Goal: Task Accomplishment & Management: Manage account settings

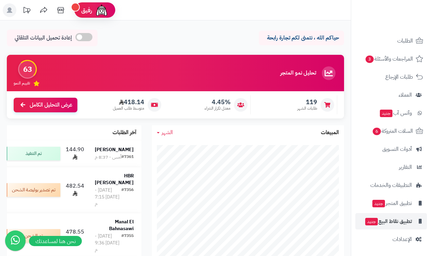
scroll to position [38, 0]
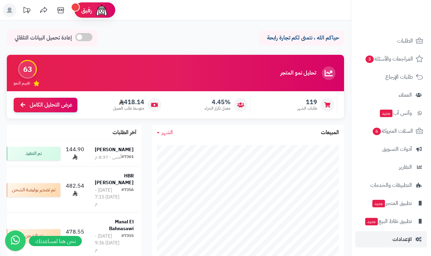
click at [409, 238] on span "الإعدادات" at bounding box center [402, 240] width 19 height 10
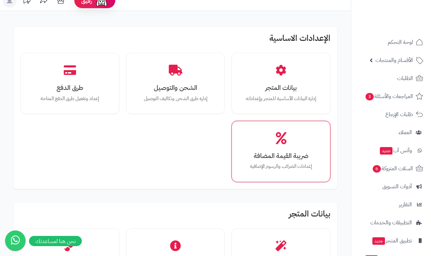
scroll to position [9, 0]
click at [289, 153] on h3 "ضريبة القيمة المضافة" at bounding box center [280, 156] width 75 height 7
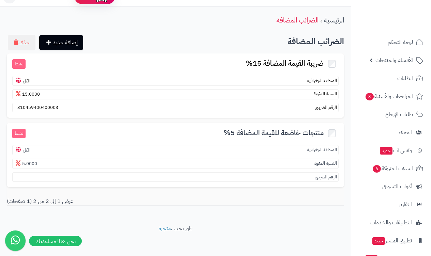
scroll to position [13, 0]
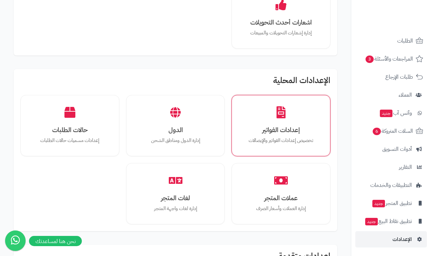
scroll to position [462, 0]
click at [283, 127] on h3 "إعدادات الفواتير" at bounding box center [280, 130] width 75 height 7
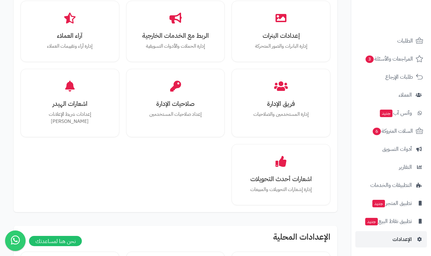
scroll to position [38, 0]
click at [398, 241] on span "الإعدادات" at bounding box center [402, 240] width 19 height 10
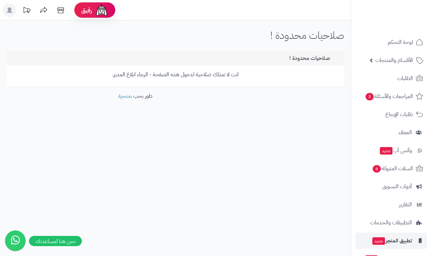
click at [398, 241] on span "تطبيق المتجر جديد" at bounding box center [392, 241] width 40 height 10
click at [398, 242] on span "تطبيق المتجر جديد" at bounding box center [392, 241] width 40 height 10
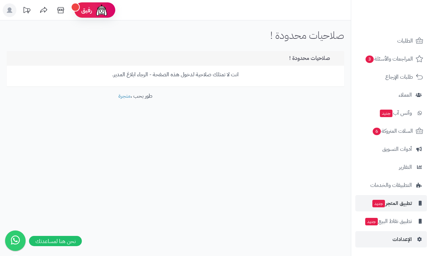
scroll to position [38, 0]
click at [404, 234] on link "الإعدادات" at bounding box center [391, 240] width 72 height 16
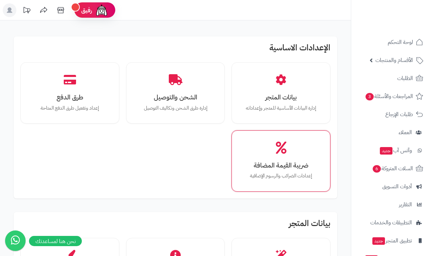
click at [286, 157] on div "ضريبة القيمة المضافة إعدادات الضرائب والرسوم الإضافية" at bounding box center [281, 161] width 89 height 51
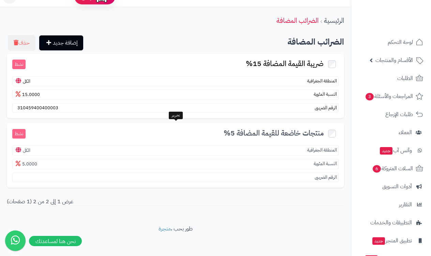
scroll to position [13, 0]
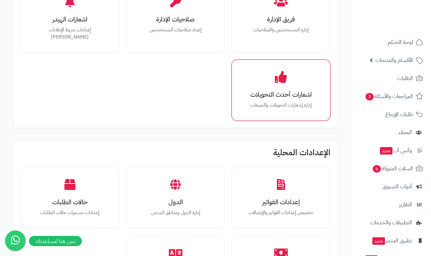
scroll to position [391, 0]
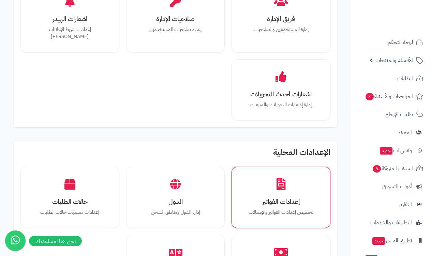
click at [293, 178] on div "إعدادات الفواتير تخصيص إعدادات الفواتير والإيصالات" at bounding box center [281, 197] width 89 height 51
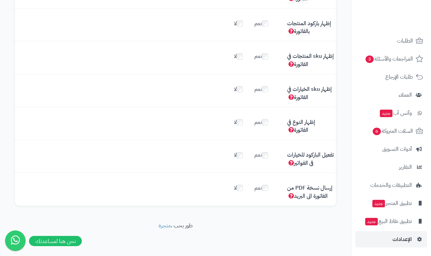
scroll to position [38, 0]
click at [400, 238] on span "الإعدادات" at bounding box center [402, 240] width 19 height 10
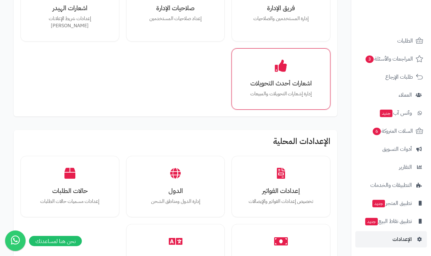
scroll to position [403, 0]
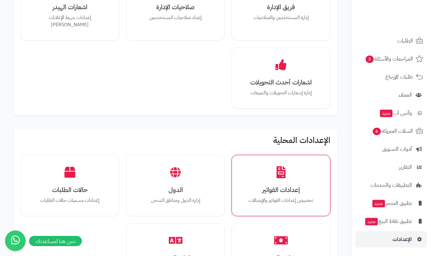
click at [303, 197] on p "تخصيص إعدادات الفواتير والإيصالات" at bounding box center [280, 201] width 75 height 8
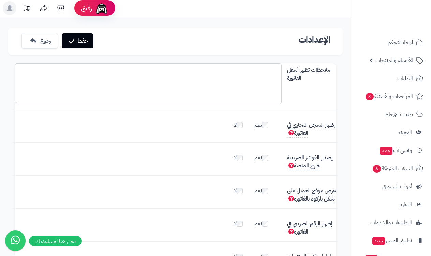
scroll to position [1, 0]
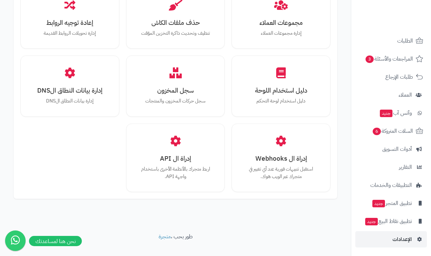
scroll to position [38, 0]
click at [409, 237] on span "الإعدادات" at bounding box center [402, 240] width 19 height 10
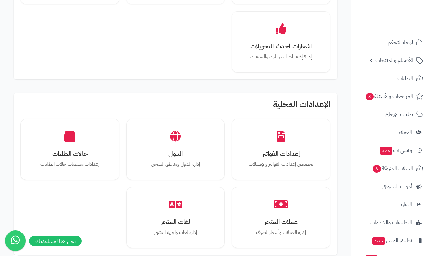
scroll to position [439, 0]
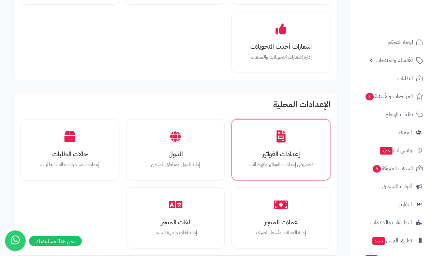
click at [236, 129] on div "إعدادات الفواتير تخصيص إعدادات الفواتير والإيصالات" at bounding box center [281, 149] width 99 height 61
click at [267, 132] on div "إعدادات الفواتير تخصيص إعدادات الفواتير والإيصالات" at bounding box center [281, 149] width 89 height 51
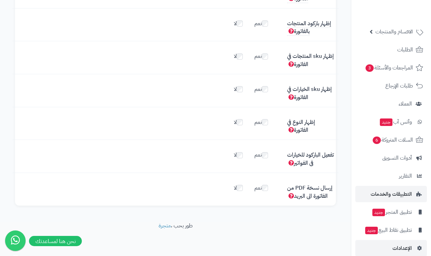
scroll to position [28, 0]
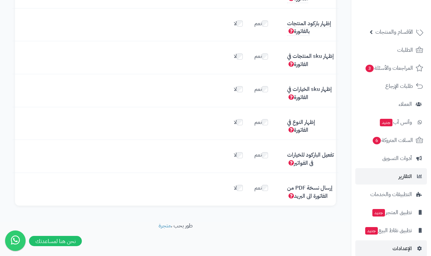
click at [391, 176] on link "التقارير" at bounding box center [391, 176] width 72 height 16
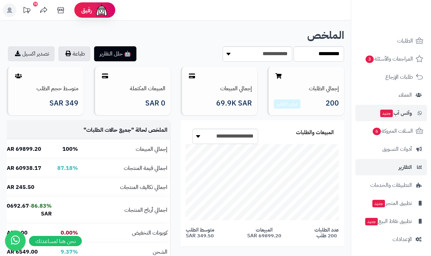
scroll to position [38, 0]
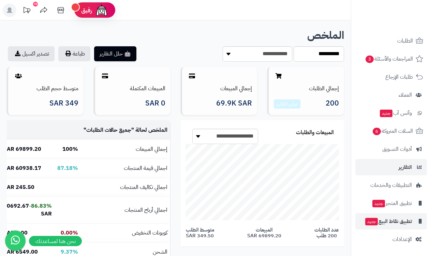
click at [401, 220] on span "تطبيق نقاط البيع جديد" at bounding box center [388, 222] width 47 height 10
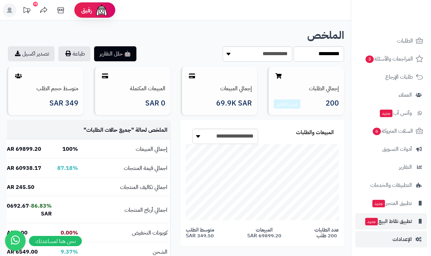
scroll to position [38, 0]
click at [399, 238] on span "الإعدادات" at bounding box center [402, 240] width 19 height 10
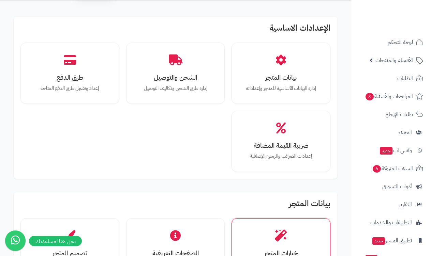
scroll to position [6, 0]
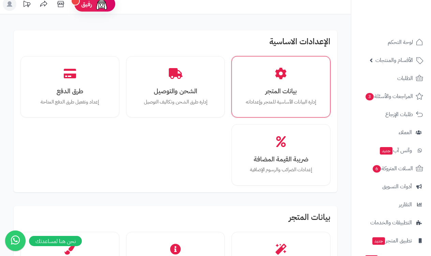
click at [280, 84] on div "بيانات المتجر إدارة البيانات الأساسية للمتجر وإعداداته" at bounding box center [281, 86] width 89 height 51
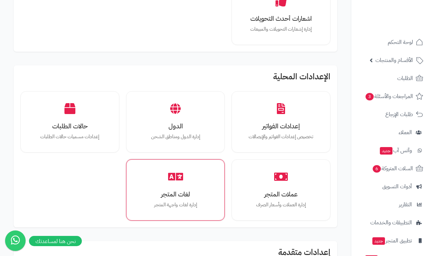
scroll to position [467, 0]
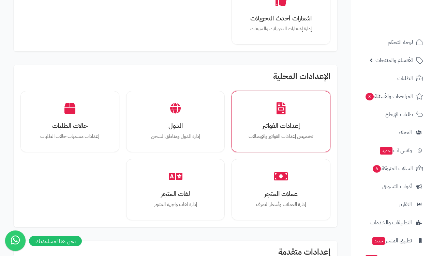
click at [285, 122] on h3 "إعدادات الفواتير" at bounding box center [280, 125] width 75 height 7
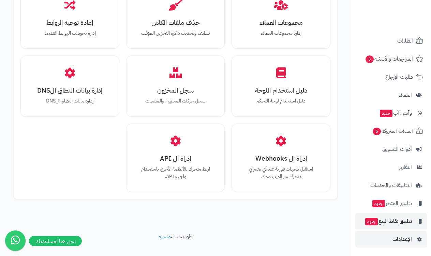
scroll to position [38, 0]
click at [400, 239] on span "الإعدادات" at bounding box center [402, 240] width 19 height 10
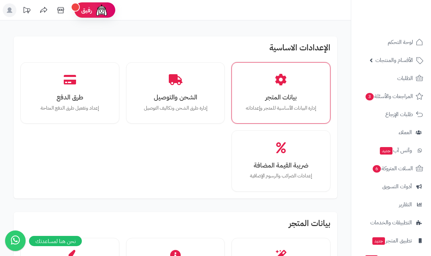
click at [289, 85] on div "بيانات المتجر إدارة البيانات الأساسية للمتجر وإعداداته" at bounding box center [281, 93] width 89 height 51
click at [280, 99] on h3 "بيانات المتجر" at bounding box center [280, 97] width 75 height 7
